Goal: Information Seeking & Learning: Find specific fact

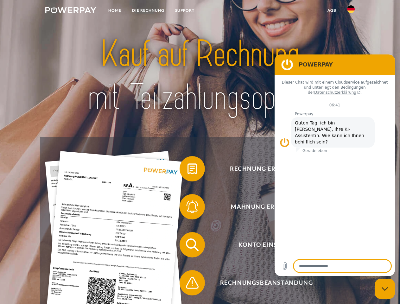
click at [71, 11] on img at bounding box center [70, 10] width 51 height 6
click at [351, 11] on img at bounding box center [351, 9] width 8 height 8
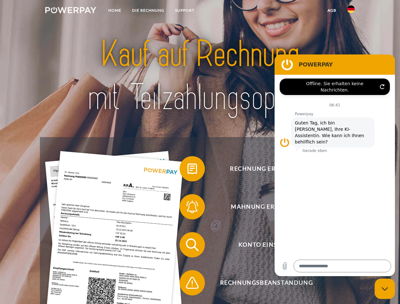
click at [332, 10] on link "agb" at bounding box center [332, 10] width 20 height 11
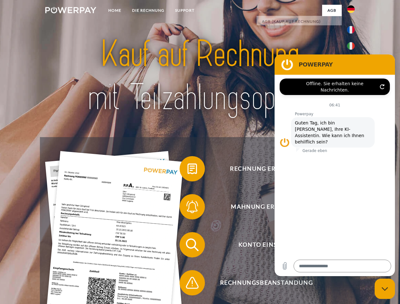
click at [188, 170] on span at bounding box center [183, 169] width 32 height 32
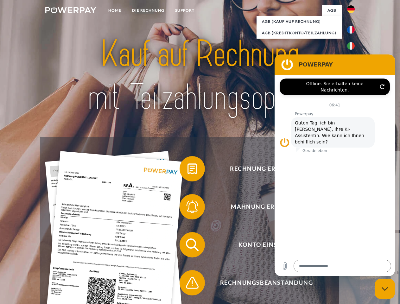
click at [188, 208] on div "Rechnung erhalten? Mahnung erhalten? Konto einsehen" at bounding box center [200, 264] width 320 height 254
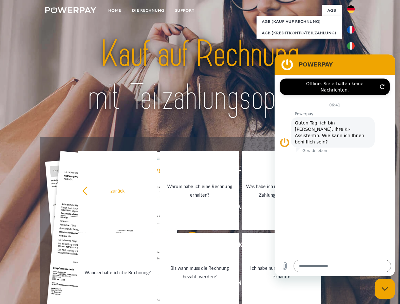
click at [188, 246] on link "Bis wann muss die Rechnung bezahlt werden?" at bounding box center [199, 272] width 79 height 79
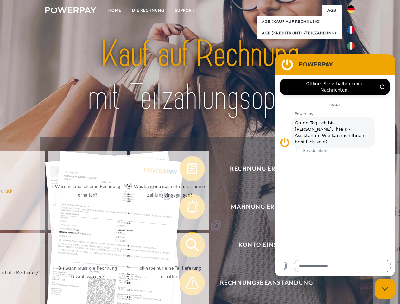
click at [188, 284] on span at bounding box center [183, 283] width 32 height 32
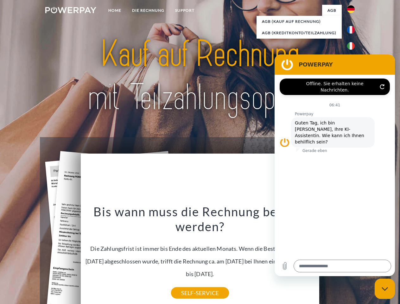
click at [385, 289] on icon "Messaging-Fenster schließen" at bounding box center [385, 289] width 7 height 4
type textarea "*"
